Goal: Information Seeking & Learning: Learn about a topic

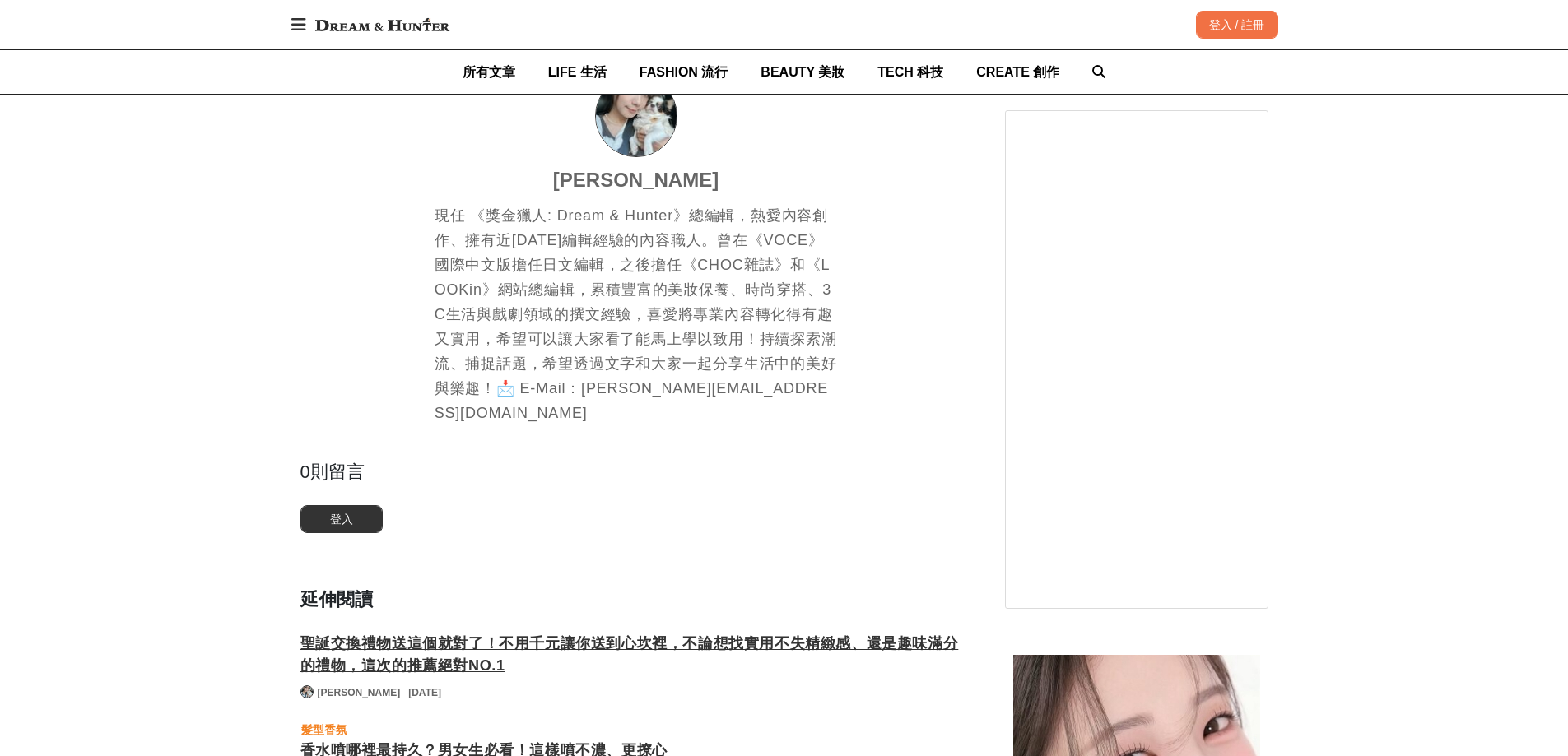
scroll to position [7896, 0]
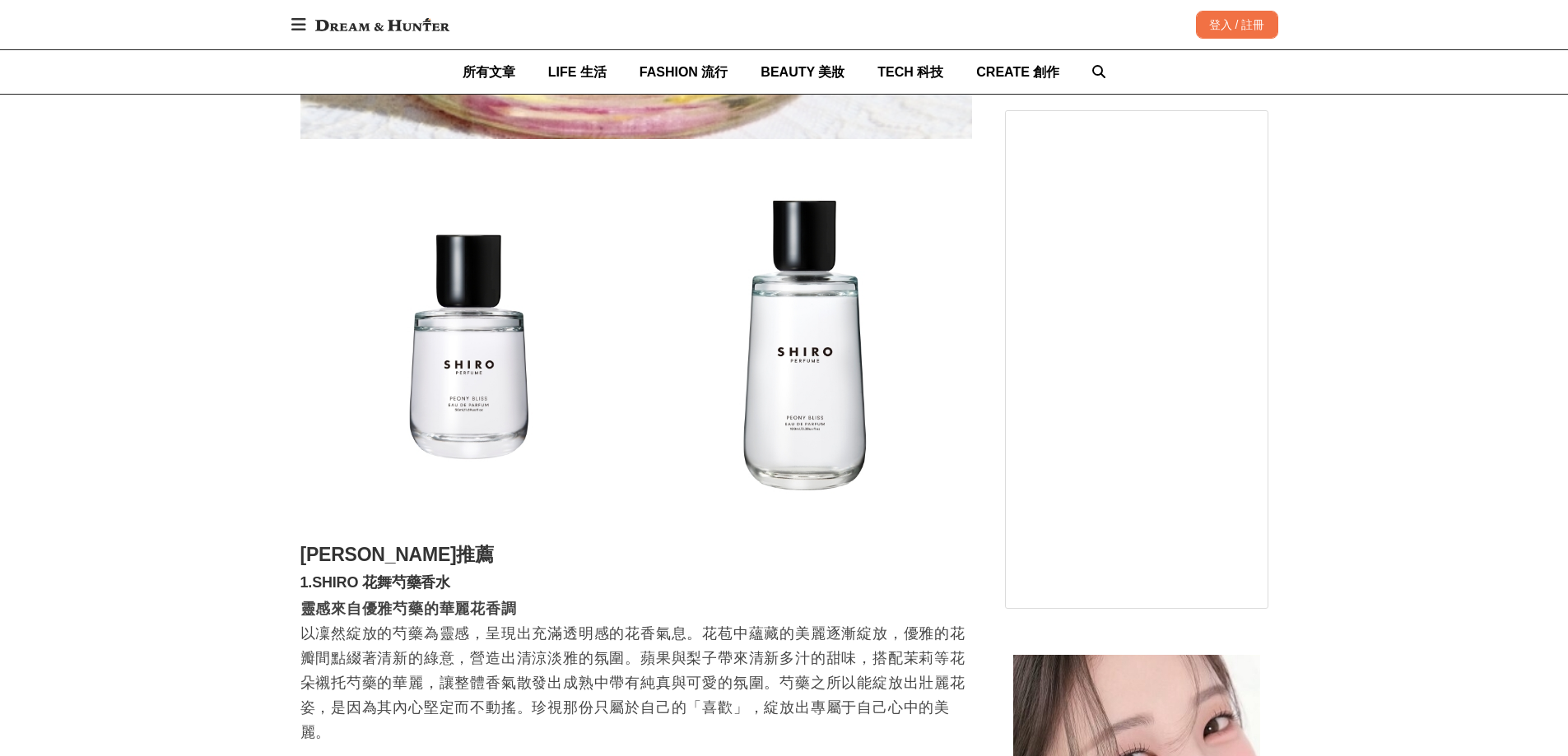
scroll to position [0, 672]
drag, startPoint x: 443, startPoint y: 568, endPoint x: 315, endPoint y: 562, distance: 128.1
click at [315, 574] on h3 "1.SHIRO 花舞芍藥香水" at bounding box center [636, 583] width 672 height 18
drag, startPoint x: 395, startPoint y: 558, endPoint x: 388, endPoint y: 559, distance: 7.1
click at [395, 574] on h3 "1.SHIRO 花舞芍藥香水" at bounding box center [636, 583] width 672 height 18
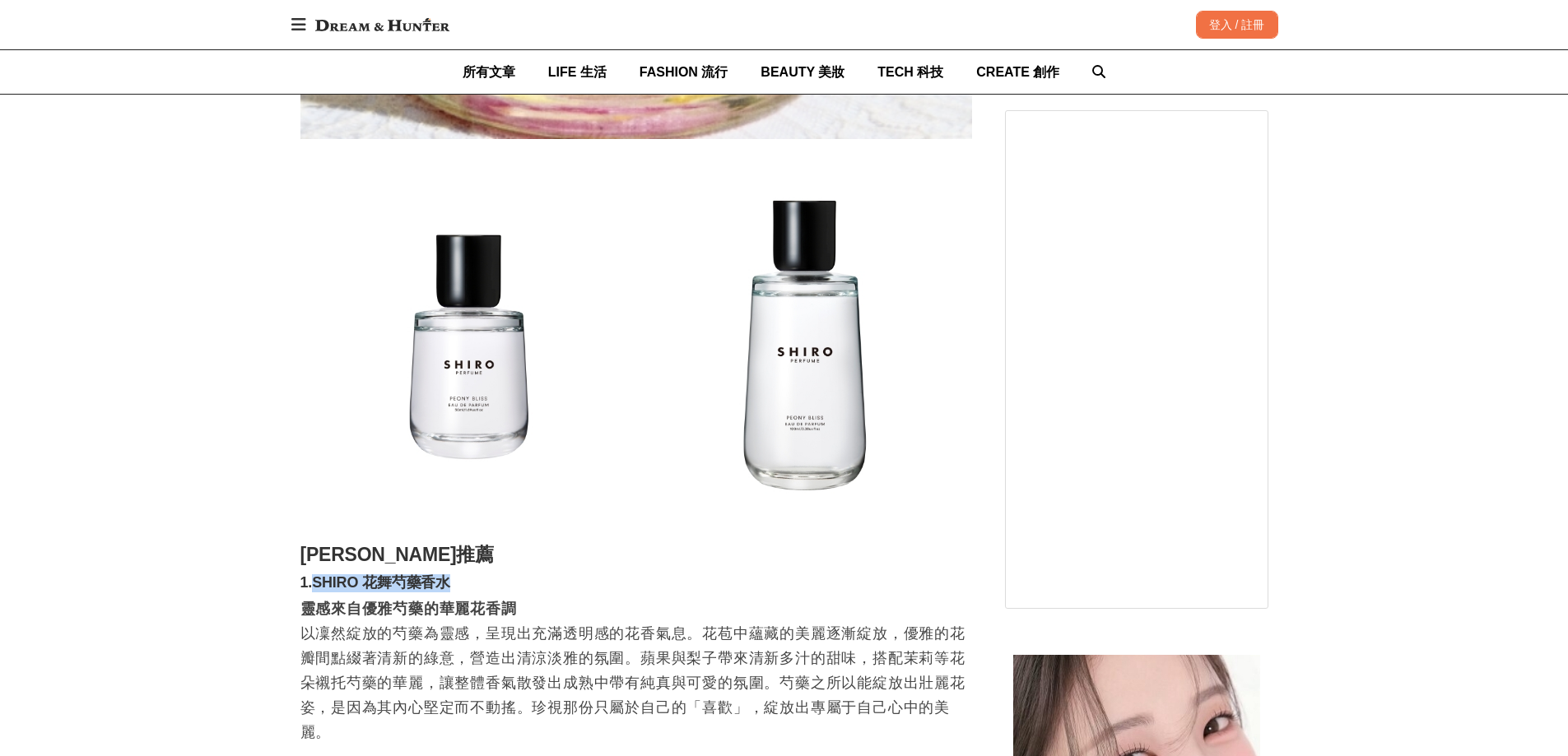
click at [357, 574] on h3 "1.SHIRO 花舞芍藥香水" at bounding box center [636, 583] width 672 height 18
drag, startPoint x: 363, startPoint y: 566, endPoint x: 415, endPoint y: 567, distance: 52.0
click at [415, 574] on h3 "1.SHIRO 花舞芍藥香水" at bounding box center [636, 583] width 672 height 18
copy h3 "花舞芍藥"
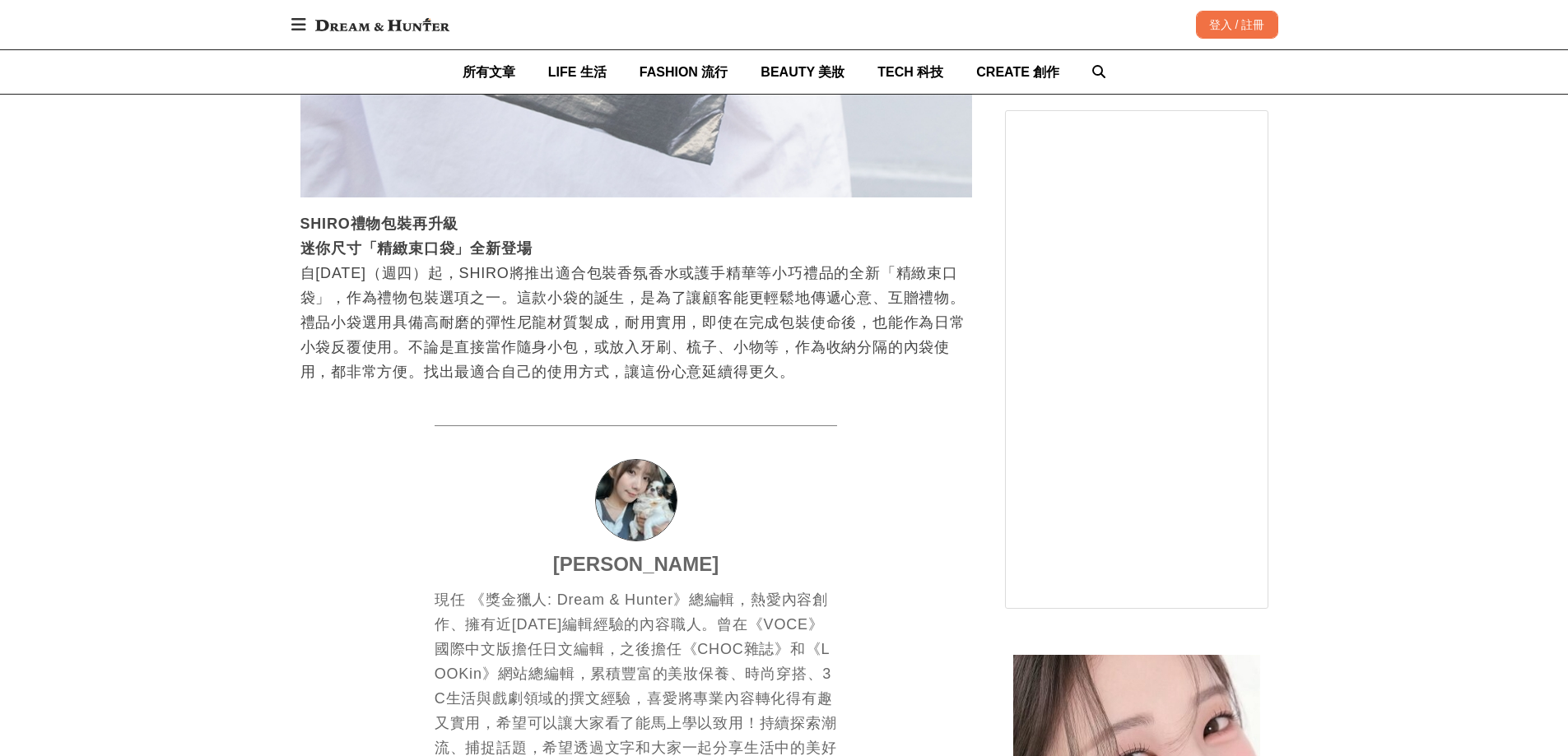
scroll to position [0, 0]
